Goal: Check status: Check status

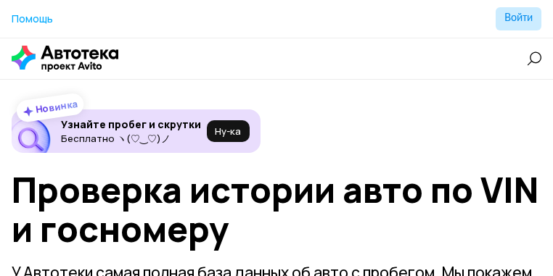
click at [0, 0] on input "text" at bounding box center [0, 0] width 0 height 0
paste input "KNMCSHLAS8P727341"
type input "KNMCSHLAS8P727341"
click at [0, 0] on span "Проверить" at bounding box center [0, 0] width 0 height 0
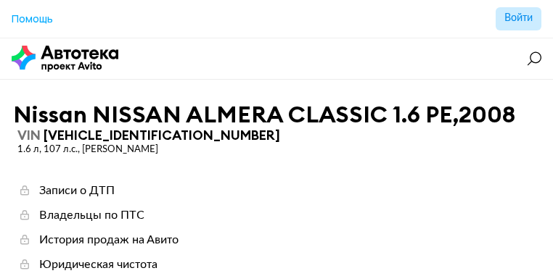
click at [0, 0] on input "text" at bounding box center [0, 0] width 0 height 0
paste input "JMBSNCS3A5U000595"
type input "JMBSNCS3A5U000595"
click at [0, 0] on span "Проверить" at bounding box center [0, 0] width 0 height 0
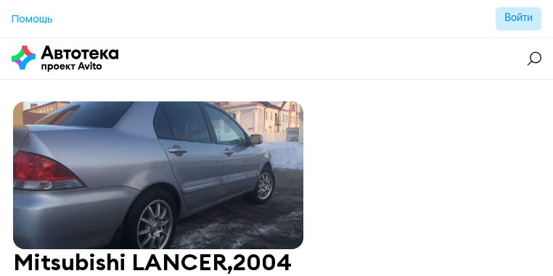
click at [0, 0] on icon at bounding box center [0, 0] width 0 height 0
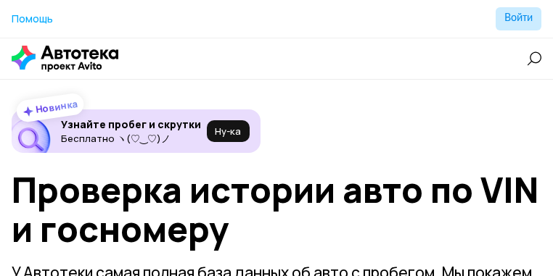
paste input "X4XKV29440LG88892"
type input "X4XKV29440LG88892"
click at [0, 0] on span "Проверить" at bounding box center [0, 0] width 0 height 0
paste input "[VEHICLE_IDENTIFICATION_NUMBER]"
type input "[VEHICLE_IDENTIFICATION_NUMBER]"
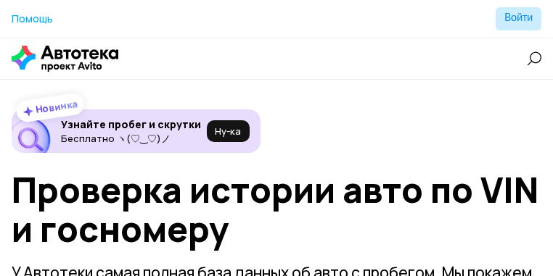
click at [0, 0] on span "Проверить" at bounding box center [0, 0] width 0 height 0
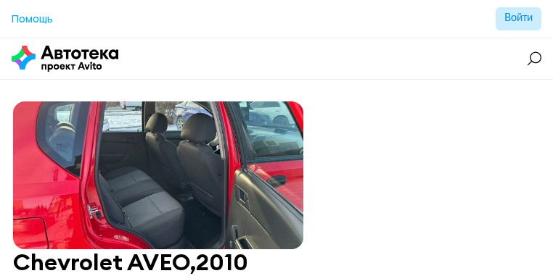
paste input "[US_VEHICLE_IDENTIFICATION_NUMBER]"
type input "[US_VEHICLE_IDENTIFICATION_NUMBER]"
click at [0, 0] on span "Проверить" at bounding box center [0, 0] width 0 height 0
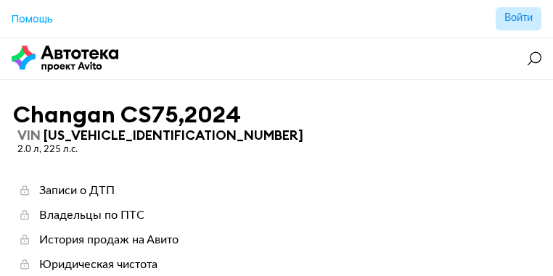
paste input "Р814МУ790"
type input "Р814МУ790"
click at [0, 0] on span "Проверить" at bounding box center [0, 0] width 0 height 0
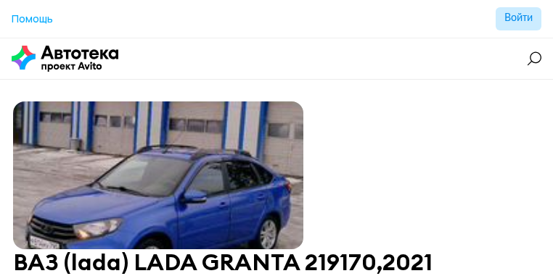
click at [0, 0] on icon at bounding box center [0, 0] width 0 height 0
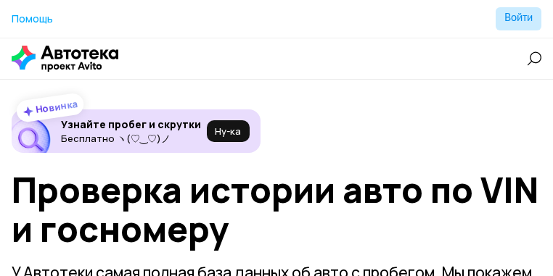
paste input "[US_VEHICLE_IDENTIFICATION_NUMBER]"
type input "[US_VEHICLE_IDENTIFICATION_NUMBER]"
click at [0, 0] on span "Проверить" at bounding box center [0, 0] width 0 height 0
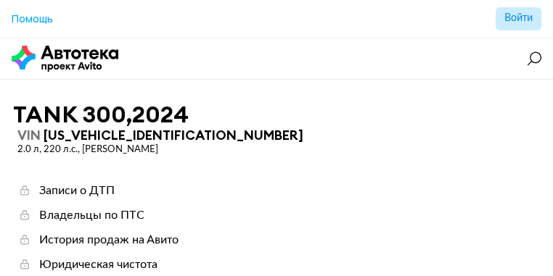
paste input "[US_VEHICLE_IDENTIFICATION_NUMBER]"
type input "[US_VEHICLE_IDENTIFICATION_NUMBER]"
click at [0, 0] on span "Проверить" at bounding box center [0, 0] width 0 height 0
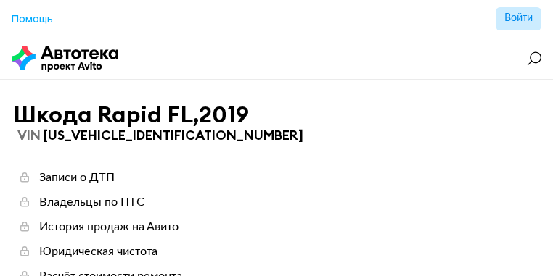
click at [0, 0] on icon at bounding box center [0, 0] width 0 height 0
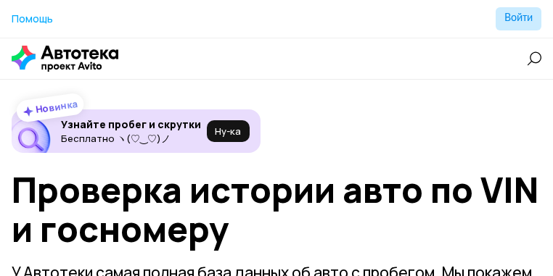
paste input "[US_VEHICLE_IDENTIFICATION_NUMBER]"
type input "[US_VEHICLE_IDENTIFICATION_NUMBER]"
click at [0, 0] on span "Проверить" at bounding box center [0, 0] width 0 height 0
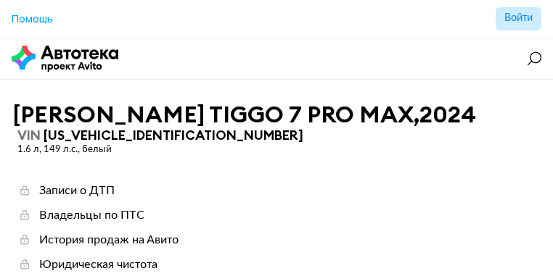
click at [0, 0] on icon at bounding box center [0, 0] width 0 height 0
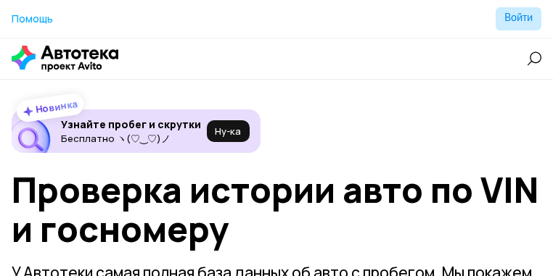
paste input "[US_VEHICLE_IDENTIFICATION_NUMBER]"
type input "[US_VEHICLE_IDENTIFICATION_NUMBER]"
click at [0, 0] on span "Проверить" at bounding box center [0, 0] width 0 height 0
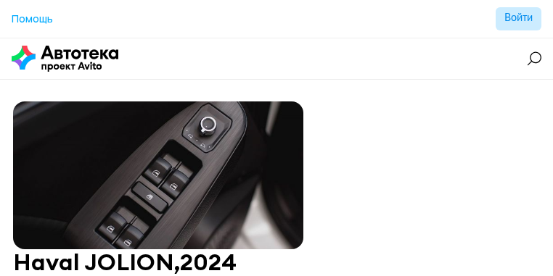
paste input "[US_VEHICLE_IDENTIFICATION_NUMBER]"
type input "[US_VEHICLE_IDENTIFICATION_NUMBER]"
click at [0, 0] on span "Проверить" at bounding box center [0, 0] width 0 height 0
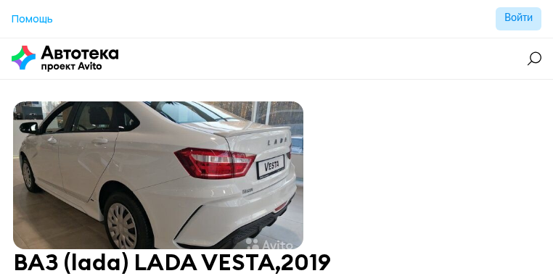
paste input "[US_VEHICLE_IDENTIFICATION_NUMBER]"
type input "[US_VEHICLE_IDENTIFICATION_NUMBER]"
click at [0, 0] on span "Проверить" at bounding box center [0, 0] width 0 height 0
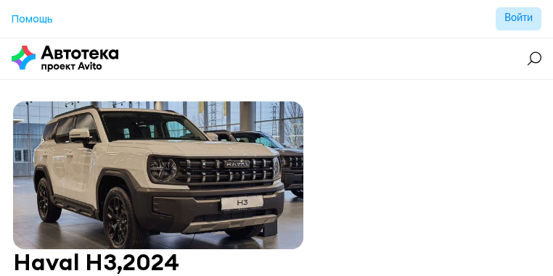
paste input "[VEHICLE_IDENTIFICATION_NUMBER]"
type input "[VEHICLE_IDENTIFICATION_NUMBER]"
click at [0, 0] on button "Проверить" at bounding box center [0, 0] width 0 height 0
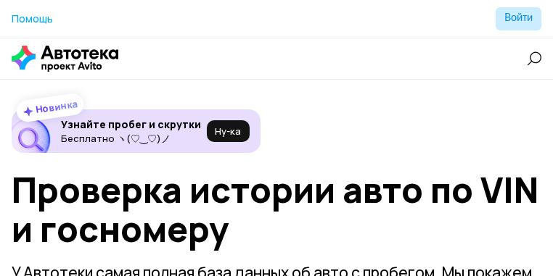
type input "Z94G2813DMR354685"
click at [0, 0] on button "Проверить" at bounding box center [0, 0] width 0 height 0
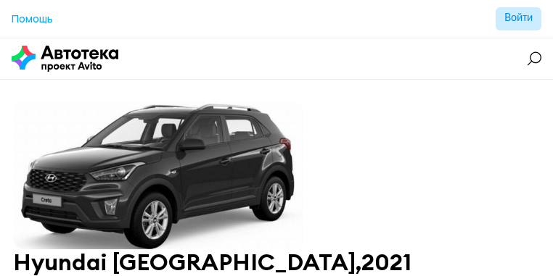
click at [0, 0] on icon at bounding box center [0, 0] width 0 height 0
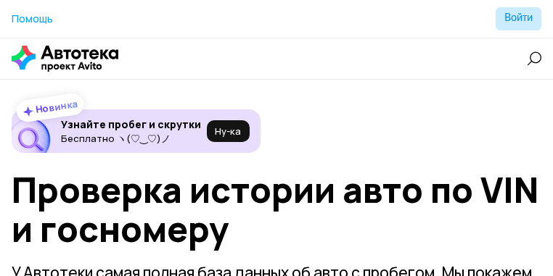
paste input "Y4K8722Z4RB325292"
type input "Y4K8722Z4RB325292"
click at [0, 0] on button "Проверить" at bounding box center [0, 0] width 0 height 0
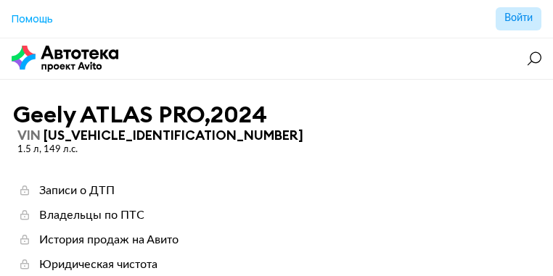
paste input "Н212МТ190"
type input "Н212МТ190"
click at [0, 0] on div "Н212МТ190 Проверить" at bounding box center [0, 0] width 0 height 0
click at [0, 0] on span "Проверить" at bounding box center [0, 0] width 0 height 0
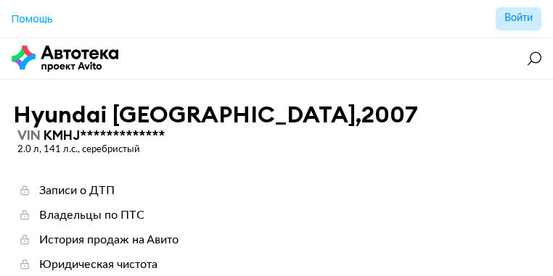
click at [0, 0] on input "text" at bounding box center [0, 0] width 0 height 0
paste input "LVTDD24B5RD684545"
type input "LVTDD24B5RD684545"
click at [0, 0] on span "Проверить" at bounding box center [0, 0] width 0 height 0
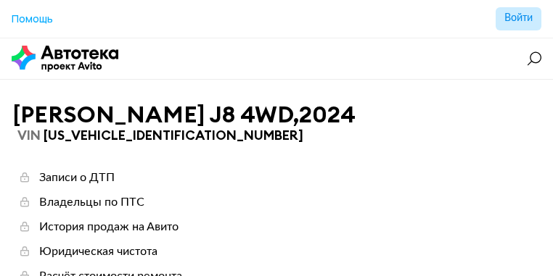
click at [0, 0] on input "text" at bounding box center [0, 0] width 0 height 0
drag, startPoint x: 220, startPoint y: 70, endPoint x: 163, endPoint y: 103, distance: 65.3
paste input "X9FDXXEEBDBL85134"
type input "X9FDXXEEBDBL85134"
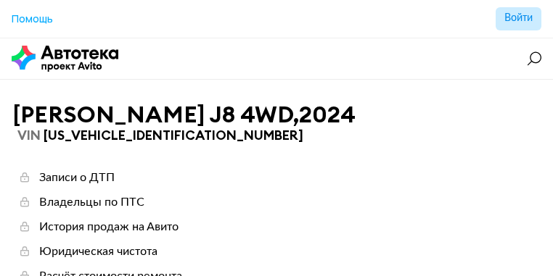
click at [0, 0] on div "X9FDXXEEBDBL85134 Проверить Помощь Отчёты Войти" at bounding box center [0, 0] width 0 height 0
click at [0, 0] on button "Проверить" at bounding box center [0, 0] width 0 height 0
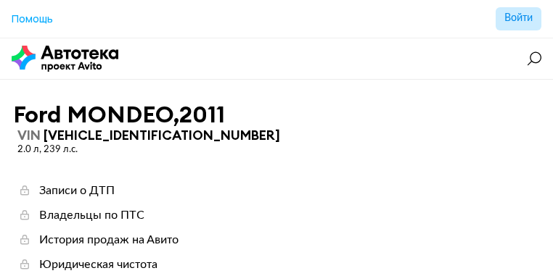
click at [0, 0] on icon at bounding box center [0, 0] width 0 height 0
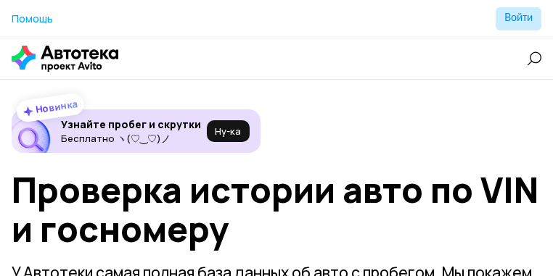
paste input "LGWFF7A52RJ649454"
type input "LGWFF7A52RJ649454"
click at [0, 0] on span "Проверить" at bounding box center [0, 0] width 0 height 0
